Goal: Information Seeking & Learning: Learn about a topic

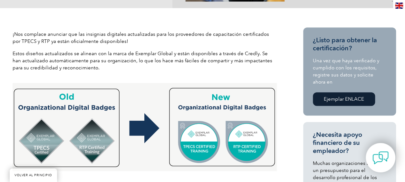
scroll to position [193, 0]
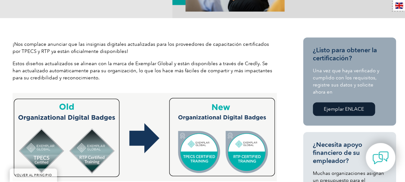
click at [400, 6] on img at bounding box center [399, 6] width 8 height 6
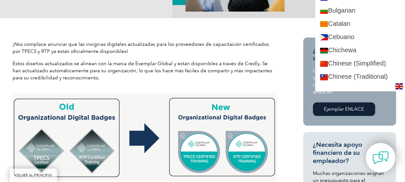
scroll to position [129, 0]
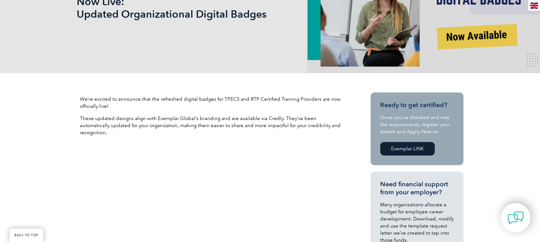
scroll to position [126, 0]
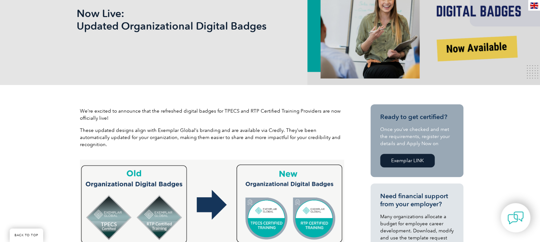
click at [219, 120] on p "We’re excited to announce that the refreshed digital badges for TPECS and RTP C…" at bounding box center [212, 115] width 264 height 14
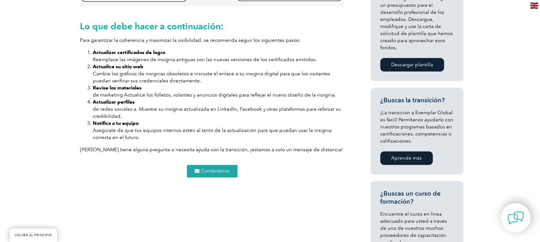
scroll to position [384, 0]
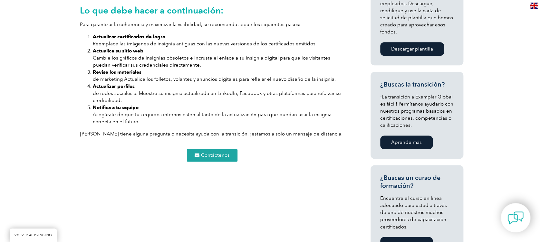
drag, startPoint x: 135, startPoint y: 46, endPoint x: 135, endPoint y: 50, distance: 3.6
click at [135, 46] on li "Actualizar certificados de logro Reemplace las imágenes de insignia antiguas co…" at bounding box center [218, 40] width 251 height 14
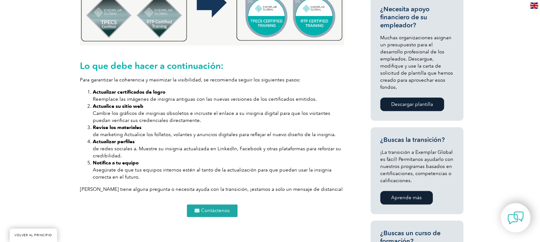
scroll to position [341, 0]
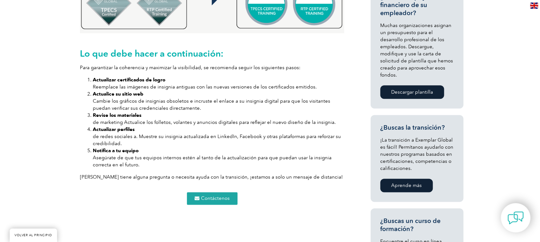
drag, startPoint x: 254, startPoint y: 91, endPoint x: 200, endPoint y: 109, distance: 56.8
click at [209, 110] on li "Actualice su sitio web Cambie los gráficos de insignias obsoletos e incruste el…" at bounding box center [218, 101] width 251 height 21
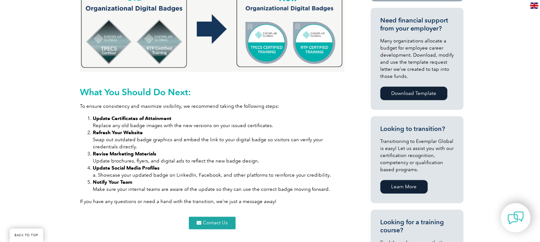
scroll to position [301, 0]
